Goal: Task Accomplishment & Management: Manage account settings

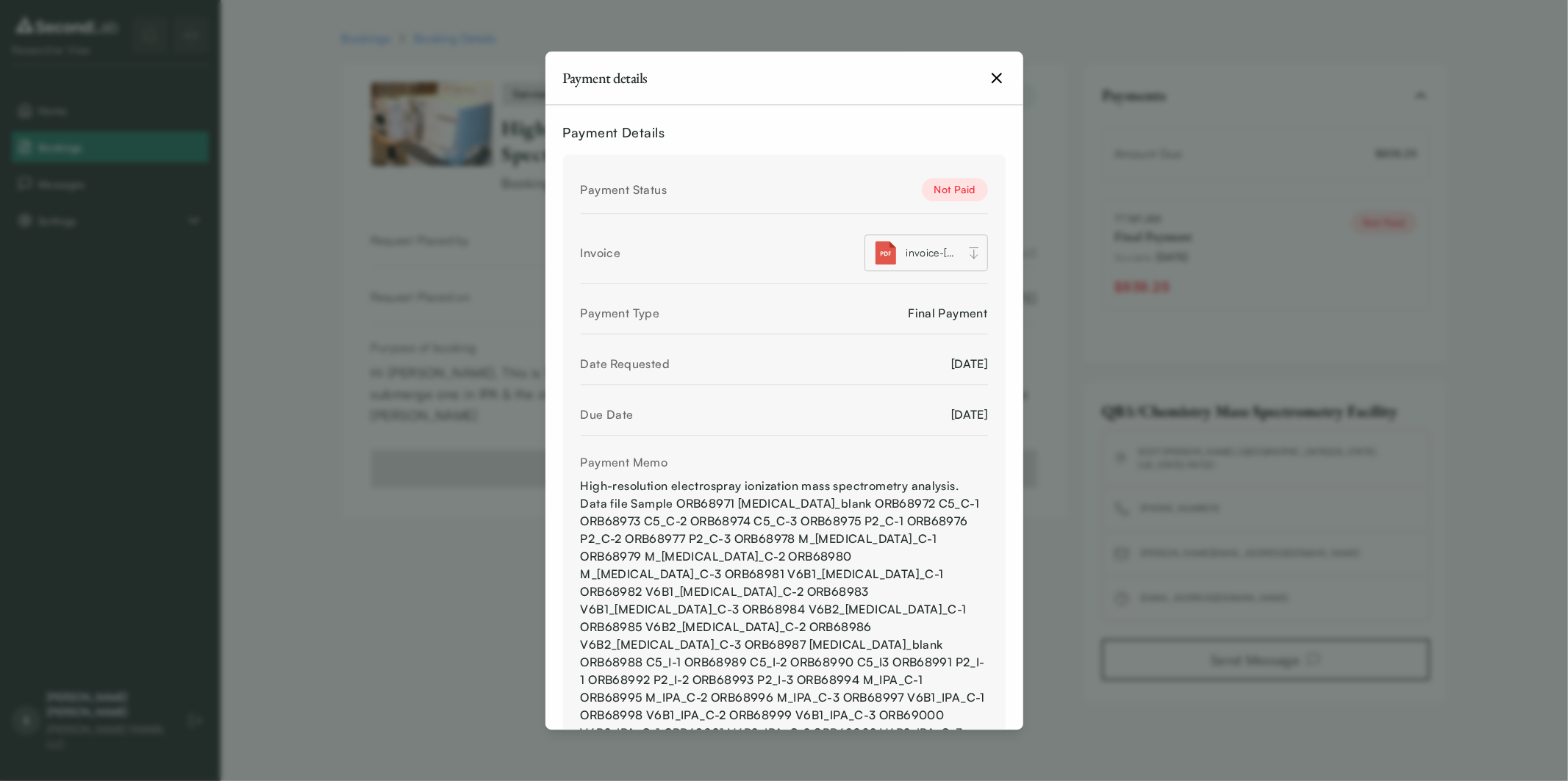
click at [991, 77] on icon "button" at bounding box center [996, 78] width 17 height 17
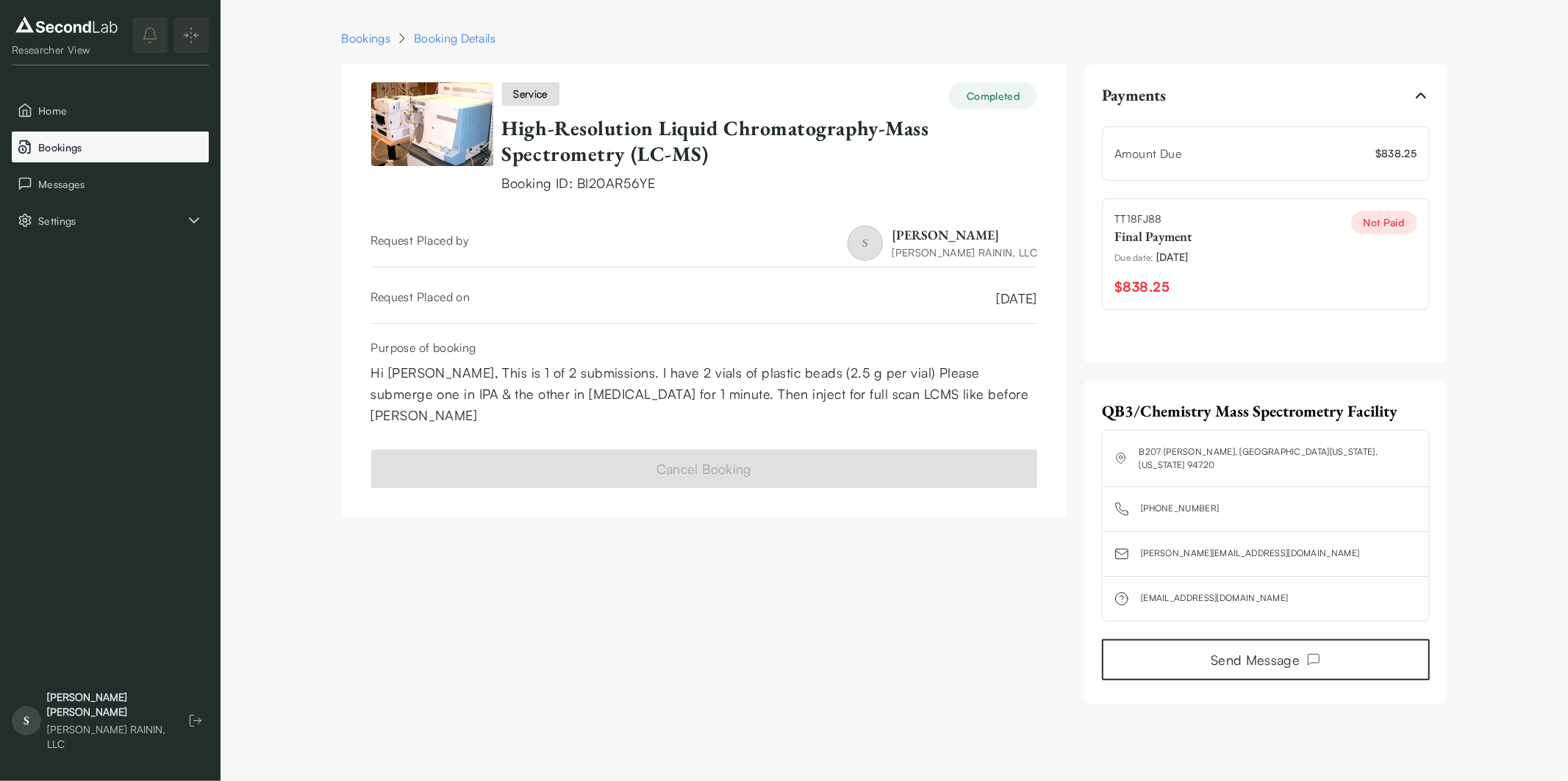
click at [84, 157] on button "Bookings" at bounding box center [110, 147] width 197 height 31
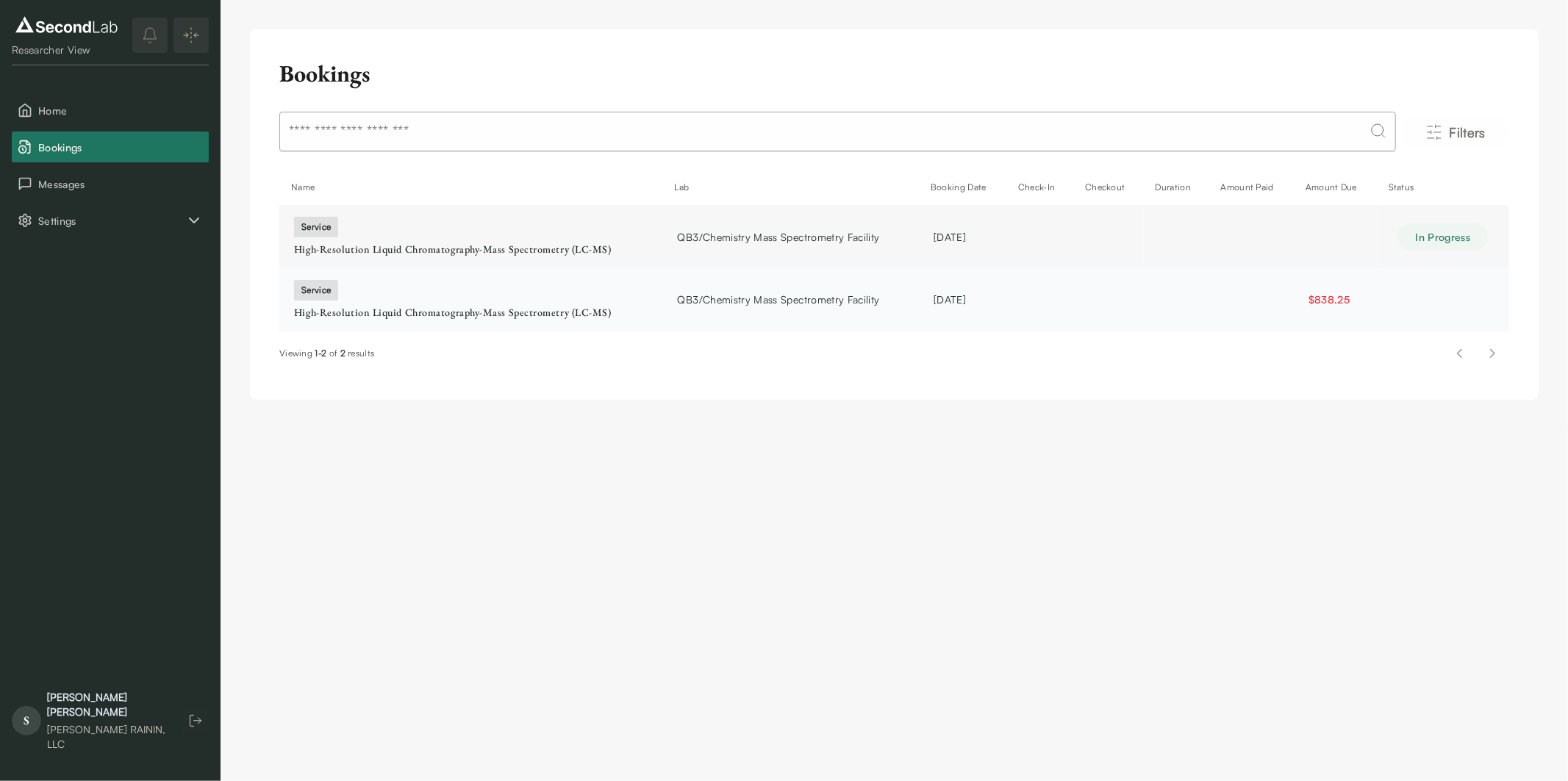
click at [686, 303] on span "QB3/Chemistry Mass Spectrometry Facility" at bounding box center [779, 299] width 202 height 16
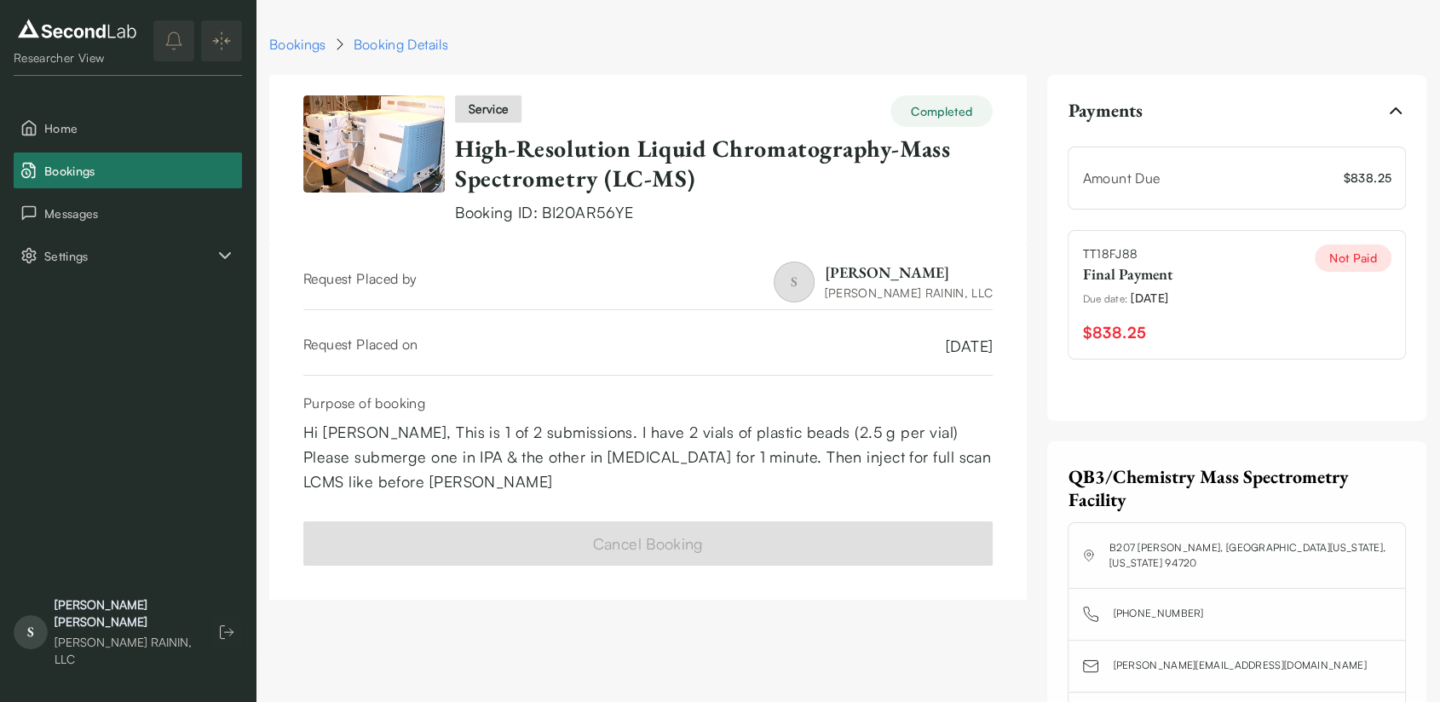
click at [1128, 335] on span "$838.25" at bounding box center [1114, 332] width 64 height 25
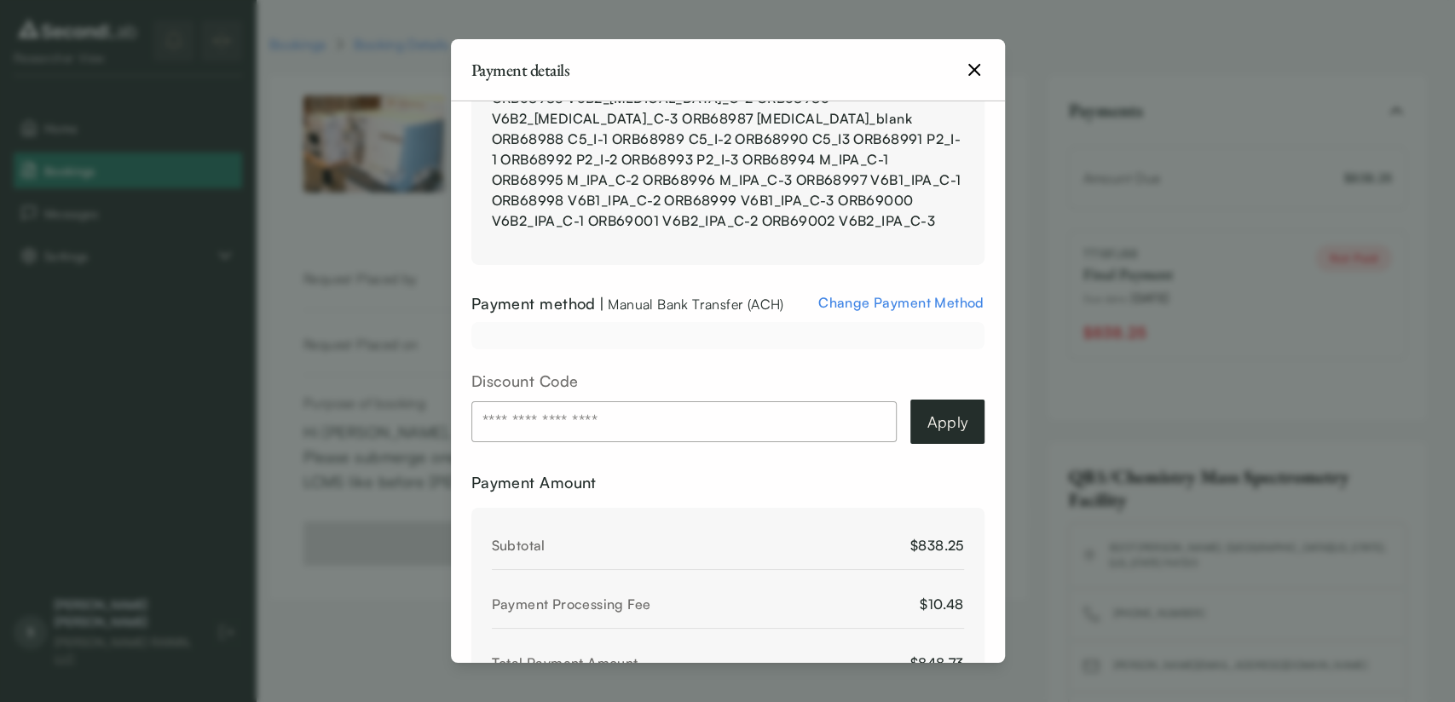
scroll to position [613, 0]
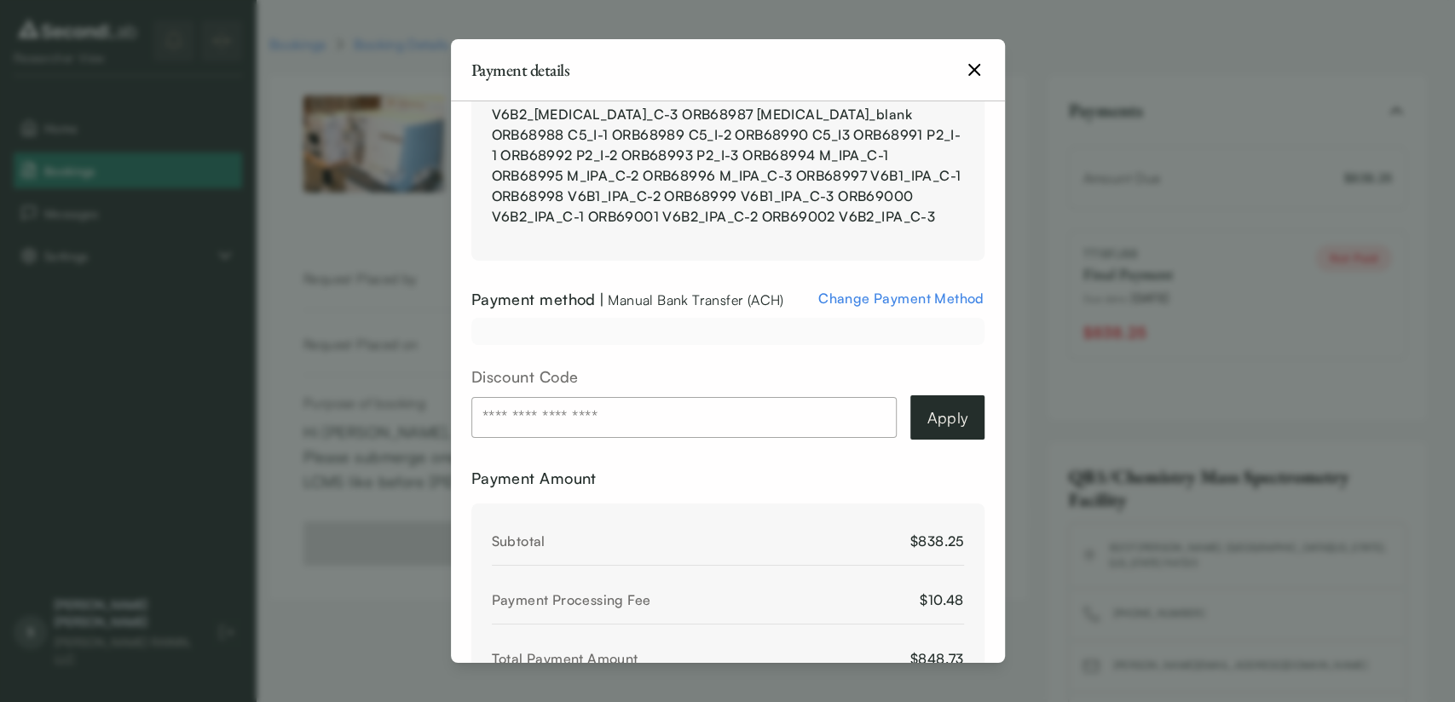
click at [903, 290] on span "Change Payment Method" at bounding box center [900, 298] width 165 height 17
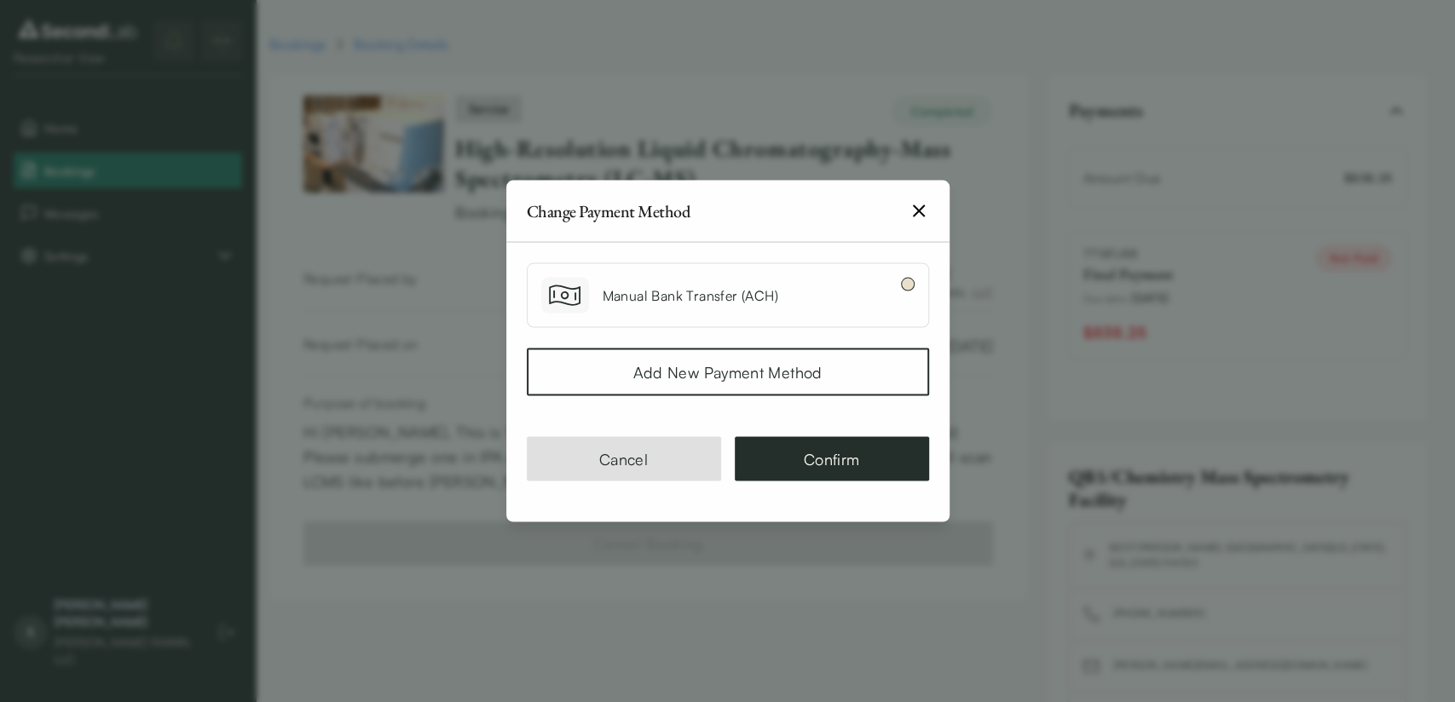
click at [909, 287] on button "button" at bounding box center [908, 285] width 14 height 14
click at [863, 460] on button "Confirm" at bounding box center [832, 459] width 194 height 44
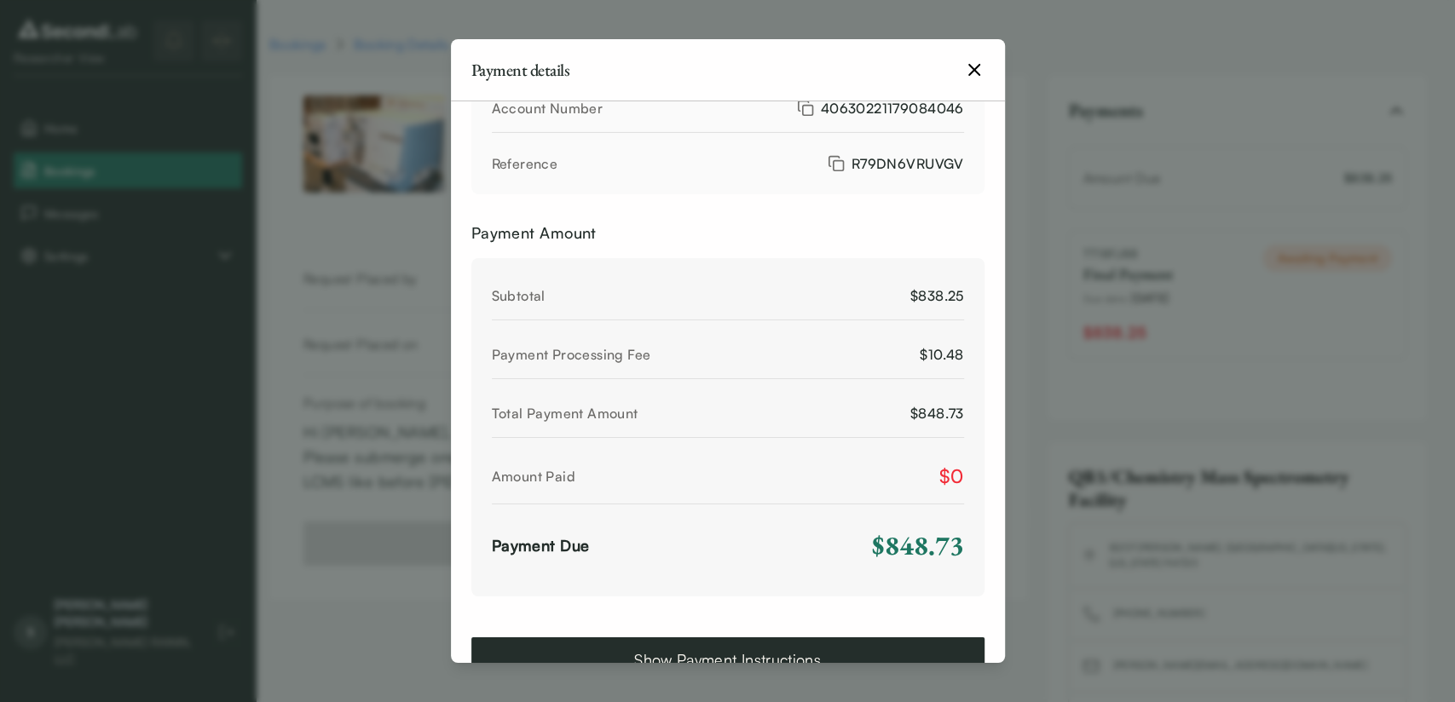
scroll to position [1012, 0]
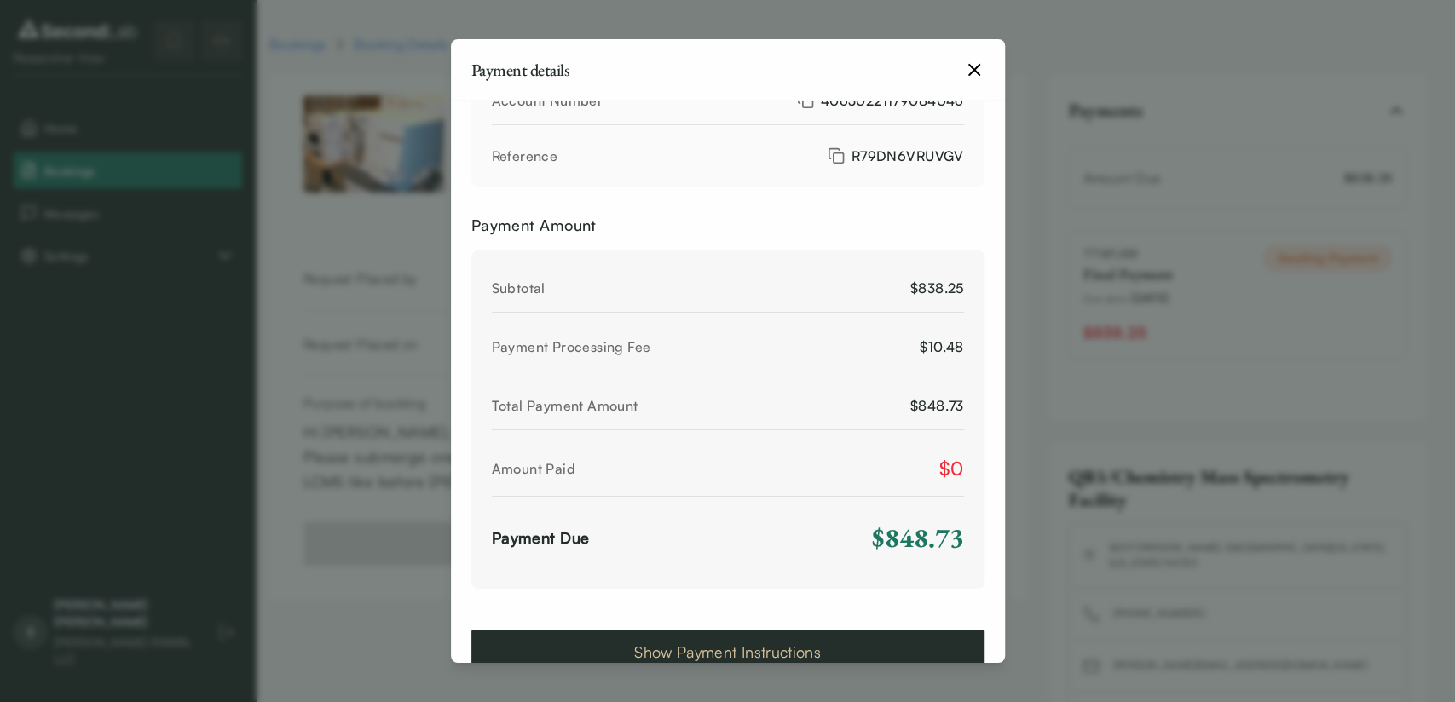
click at [862, 630] on button "Show Payment Instructions" at bounding box center [727, 652] width 513 height 44
